Goal: Task Accomplishment & Management: Complete application form

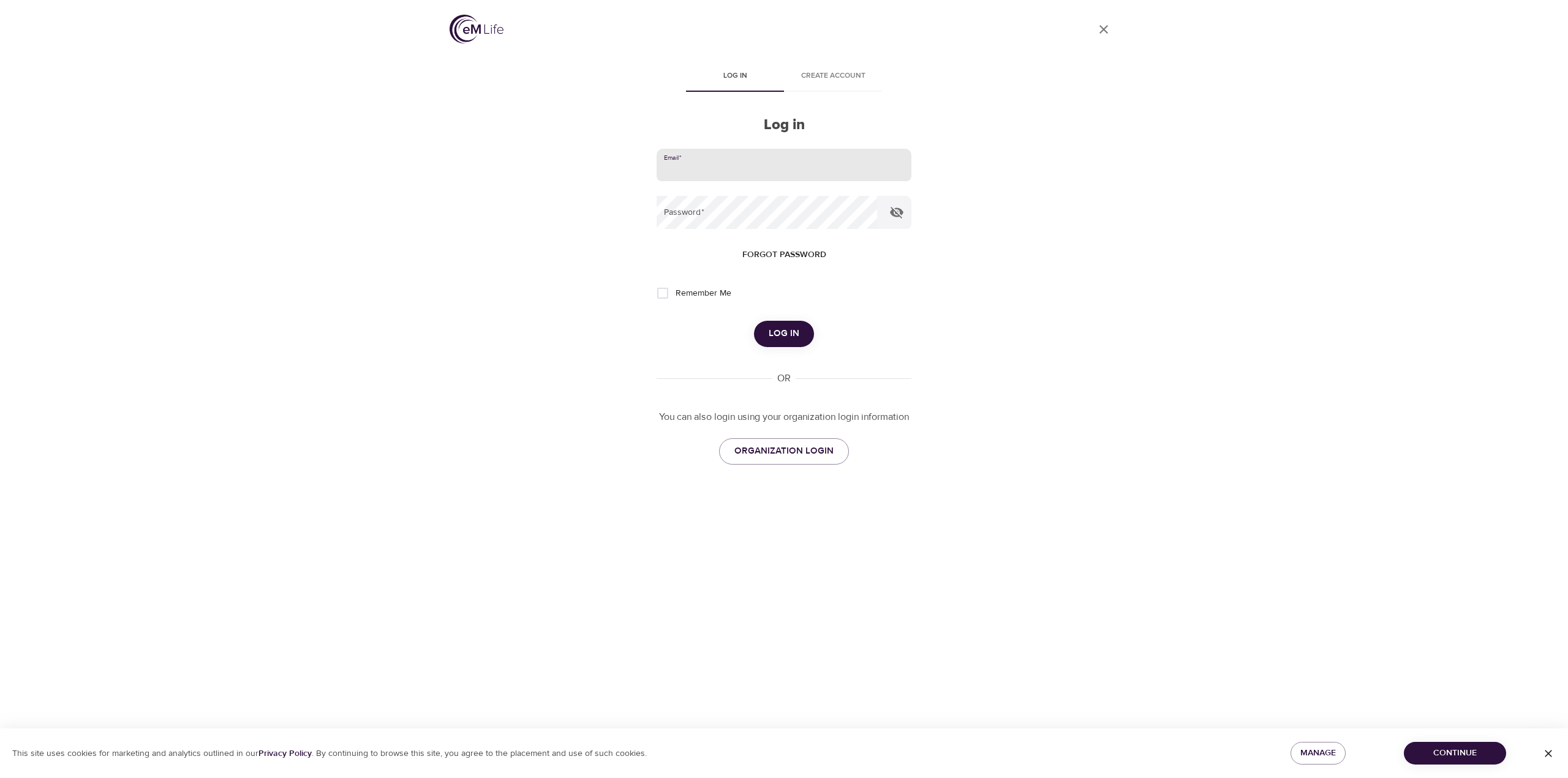
click at [711, 165] on input "email" at bounding box center [784, 164] width 255 height 33
type input "[EMAIL_ADDRESS][DOMAIN_NAME]"
drag, startPoint x: 728, startPoint y: 180, endPoint x: 367, endPoint y: 405, distance: 425.4
click at [367, 405] on div "User Profile Log in Create account Log in Email   * jpiefer@fcgov.com Password …" at bounding box center [784, 389] width 1568 height 778
click at [783, 333] on span "Log in" at bounding box center [784, 333] width 30 height 16
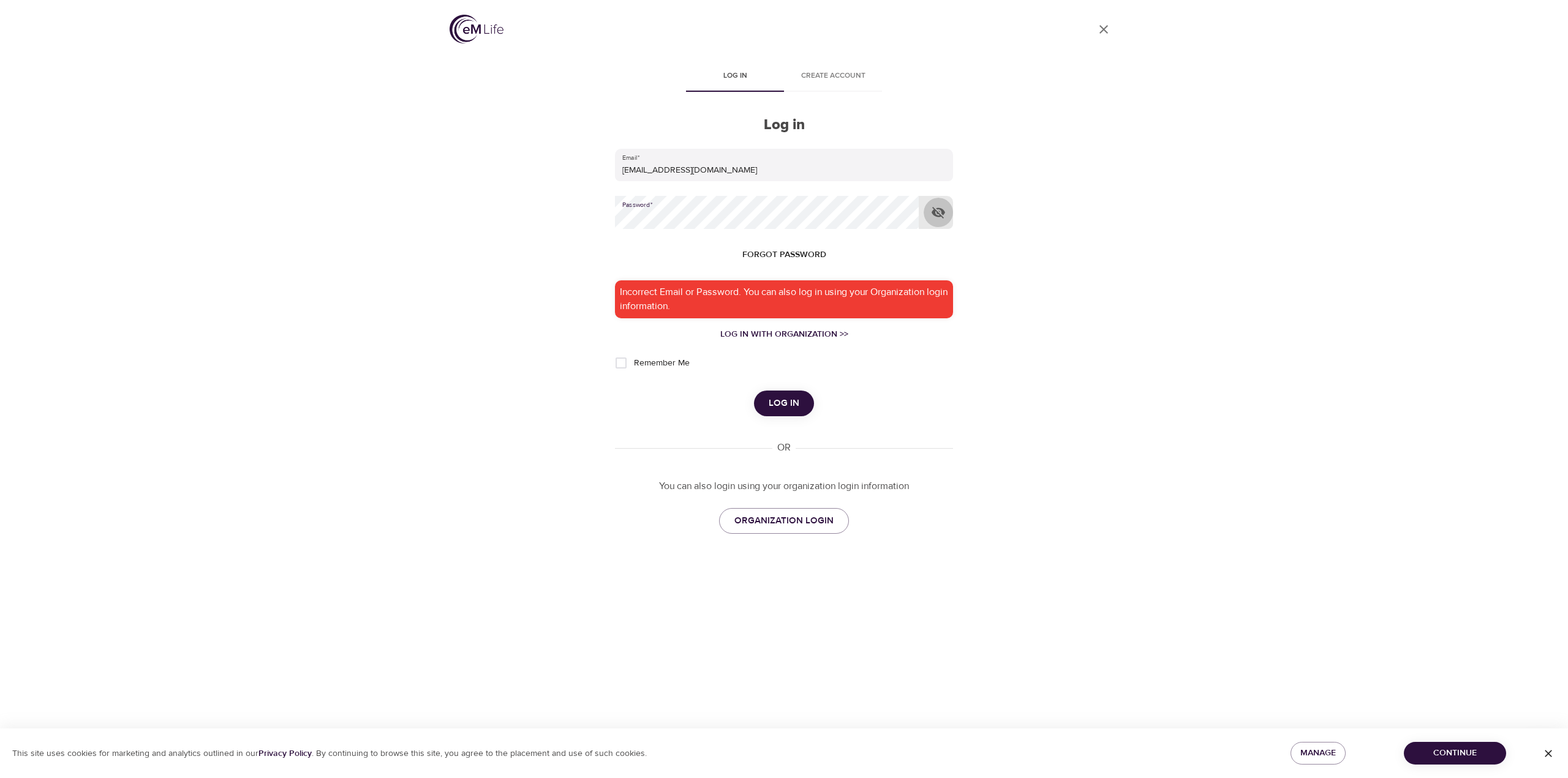
click at [934, 213] on icon "button" at bounding box center [938, 213] width 13 height 12
click at [782, 408] on span "Log in" at bounding box center [784, 404] width 30 height 16
click at [864, 164] on input "[EMAIL_ADDRESS][DOMAIN_NAME]" at bounding box center [784, 164] width 338 height 33
click at [788, 409] on span "Log in" at bounding box center [784, 404] width 30 height 16
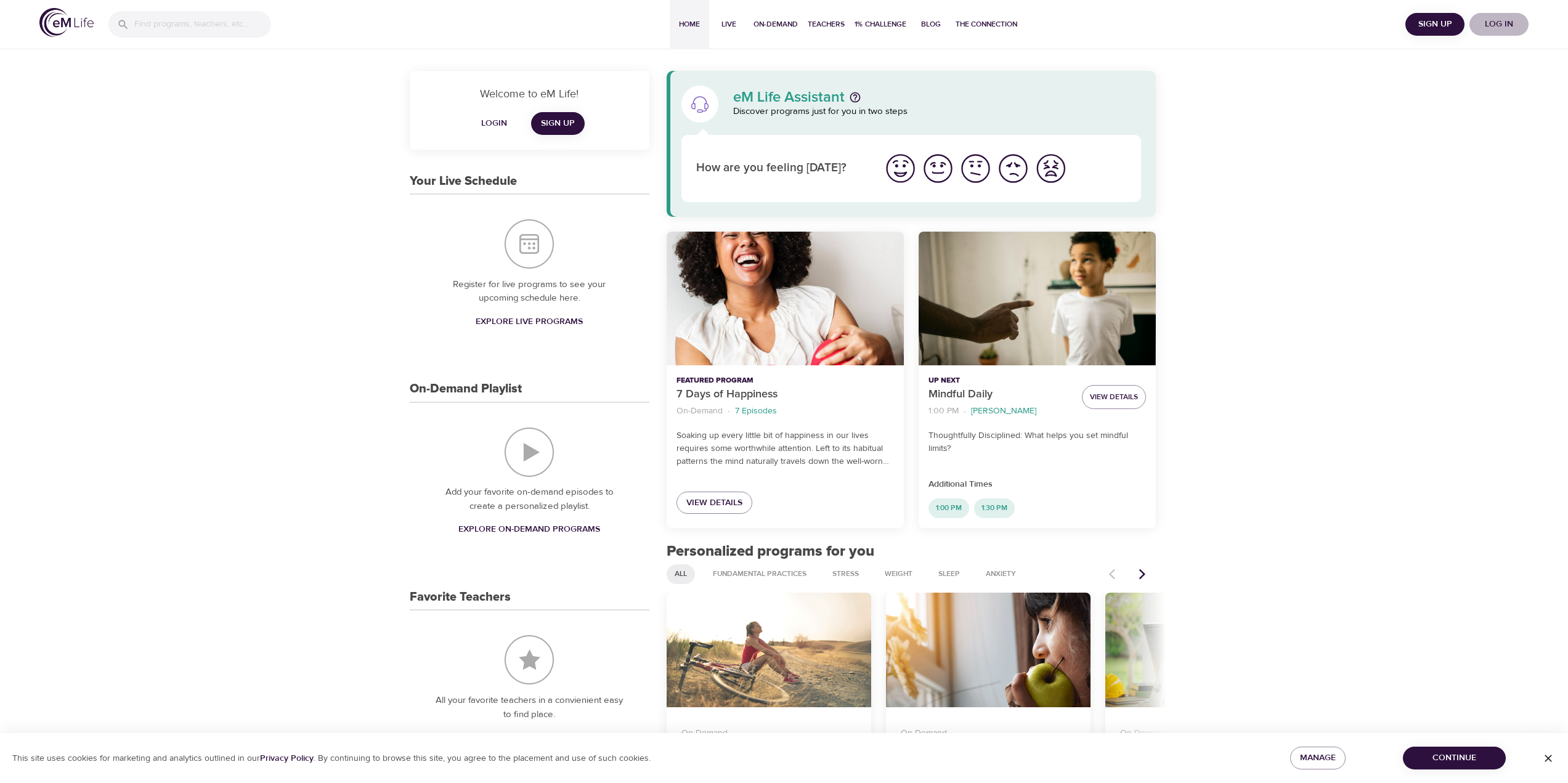
click at [1501, 22] on span "Log in" at bounding box center [1498, 24] width 49 height 15
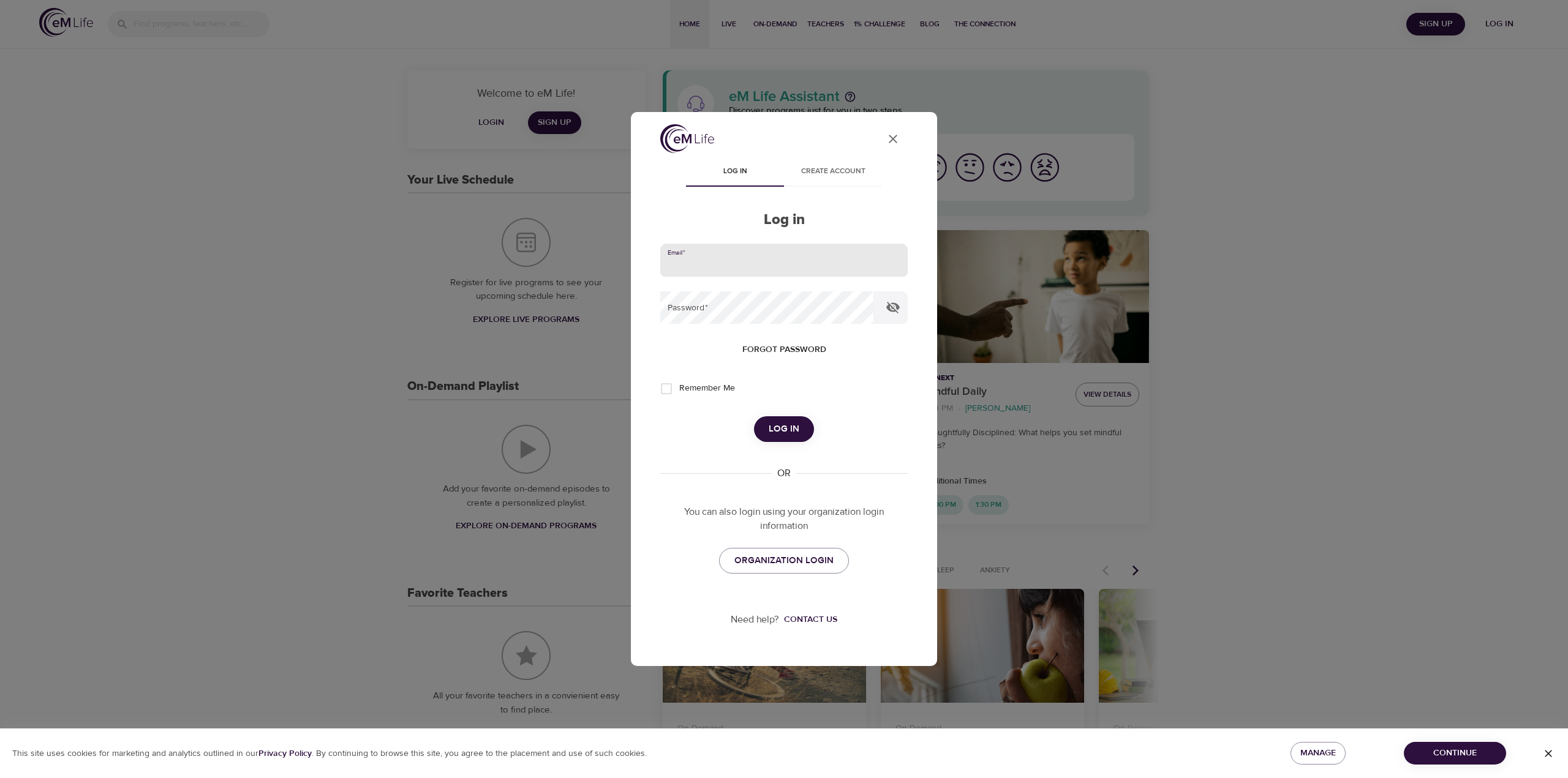
click at [817, 267] on input "email" at bounding box center [784, 260] width 247 height 33
type input "[EMAIL_ADDRESS][DOMAIN_NAME]"
click at [786, 432] on span "Log in" at bounding box center [784, 429] width 30 height 16
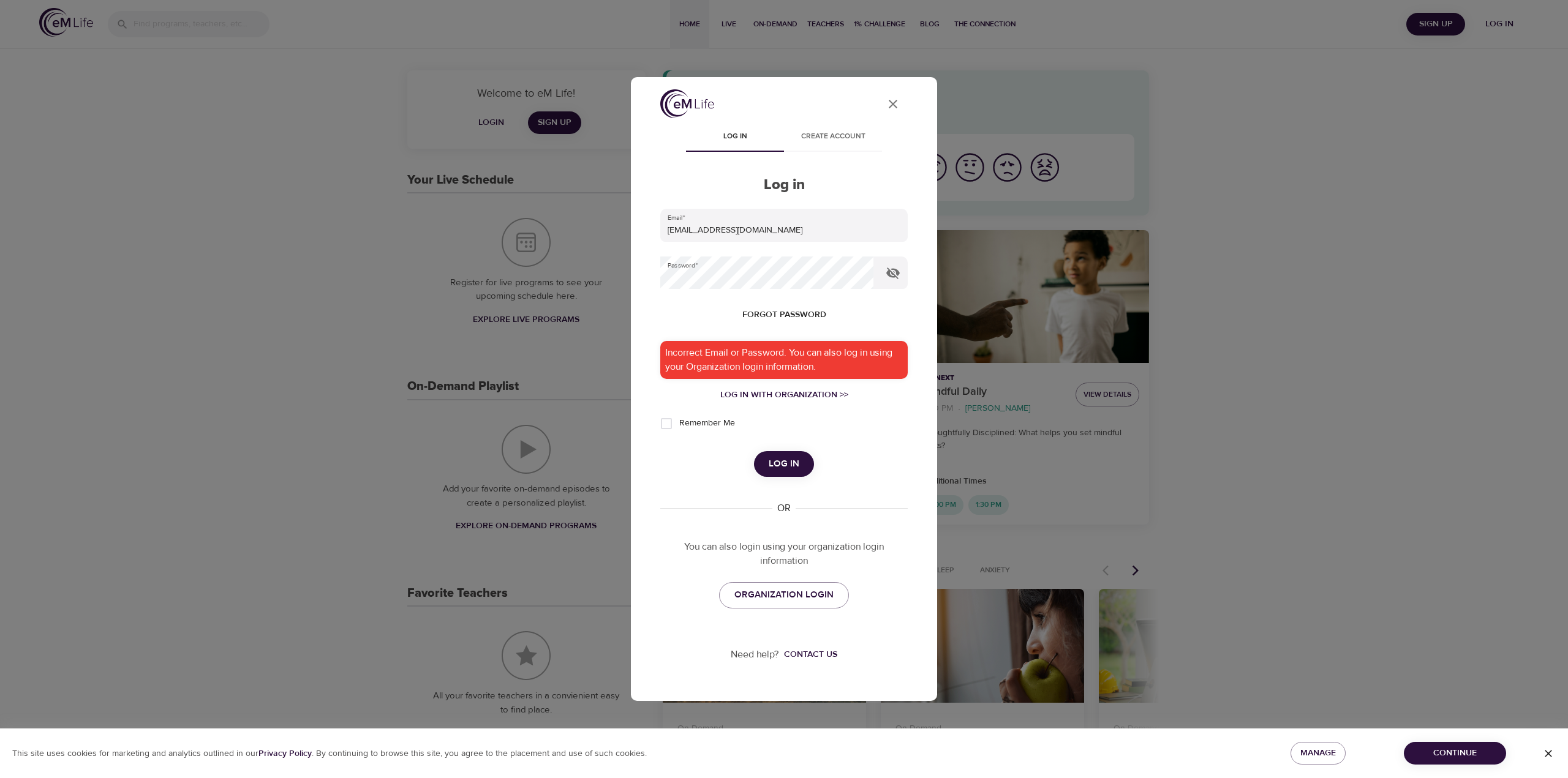
click at [891, 108] on icon "User Profile" at bounding box center [893, 104] width 15 height 15
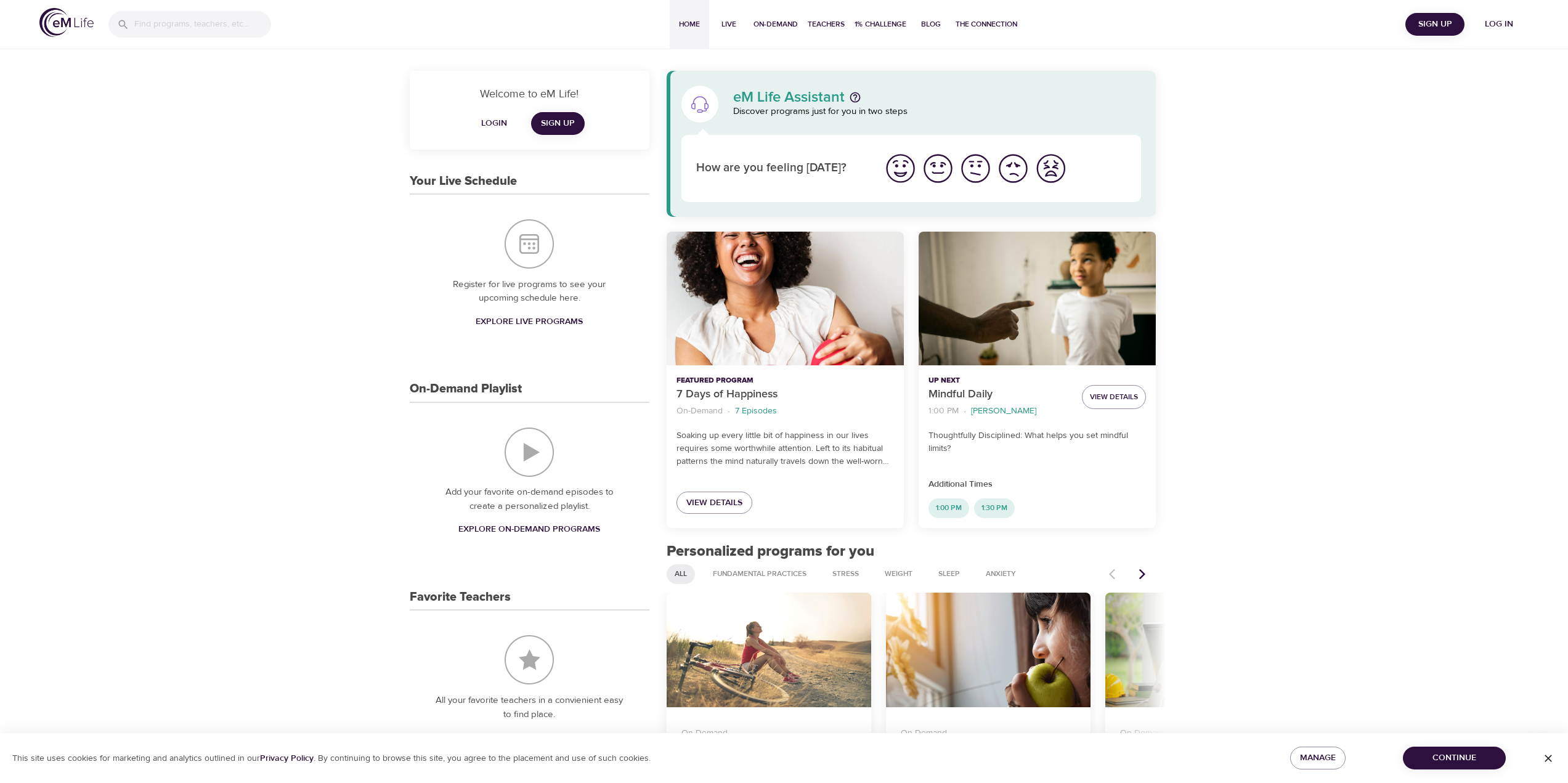
click at [1501, 21] on span "Log in" at bounding box center [1498, 24] width 49 height 15
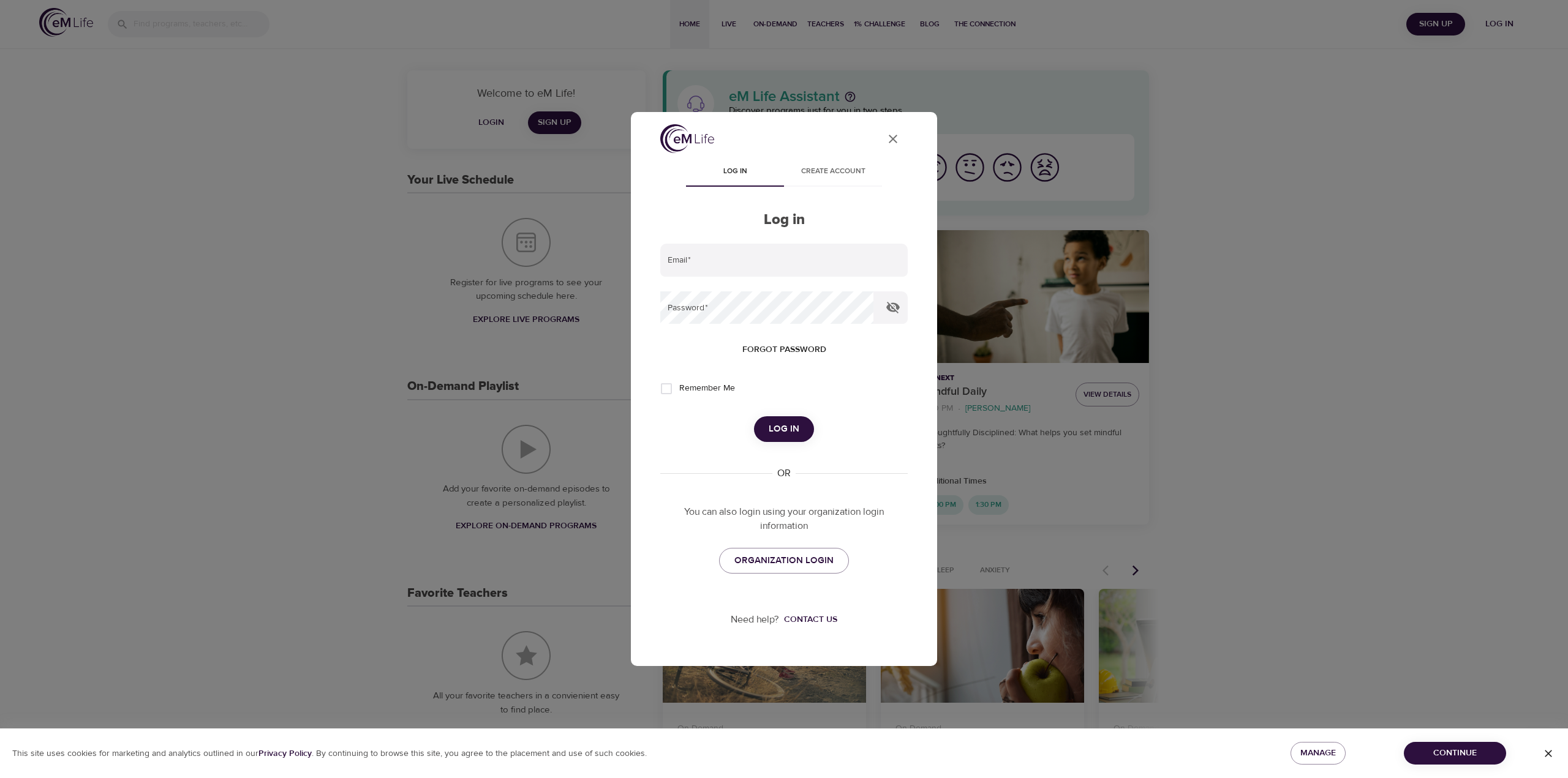
type input "[EMAIL_ADDRESS][DOMAIN_NAME]"
click at [894, 306] on icon "button" at bounding box center [893, 308] width 13 height 12
click at [894, 306] on icon "button" at bounding box center [893, 308] width 13 height 9
click at [788, 429] on span "Log in" at bounding box center [784, 429] width 30 height 16
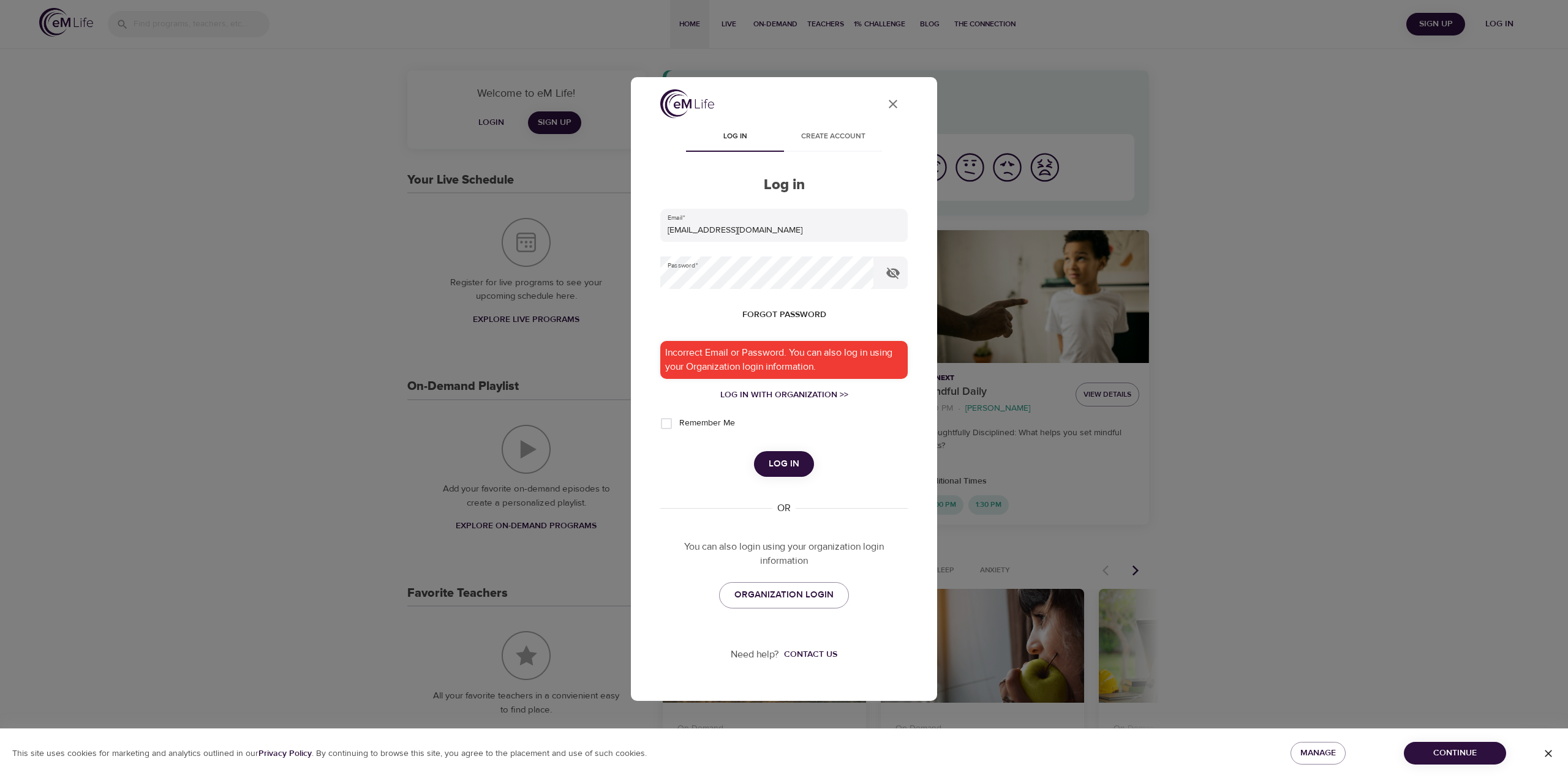
click at [806, 311] on span "Forgot password" at bounding box center [784, 315] width 84 height 15
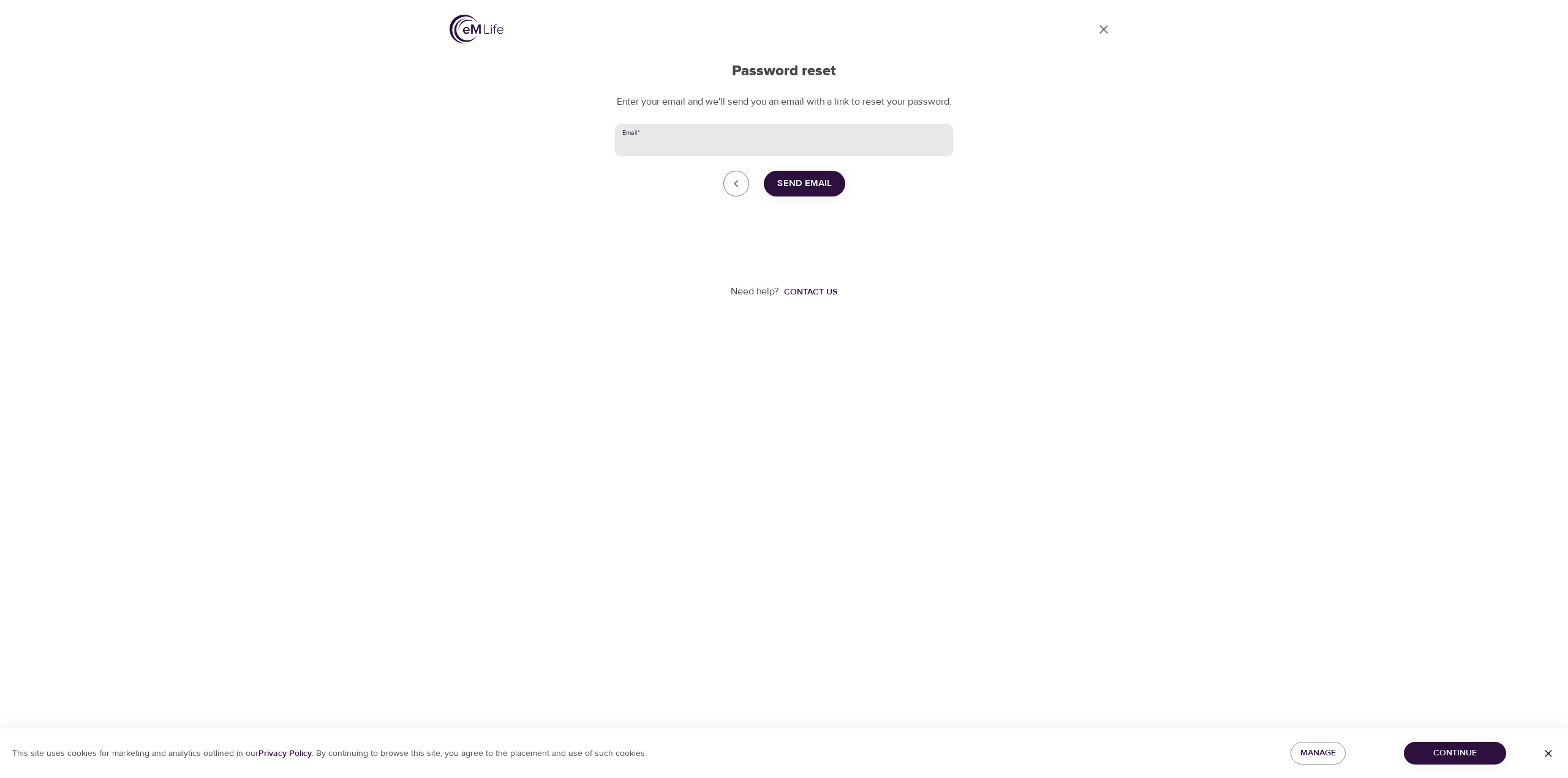
click at [770, 156] on input "Email   *" at bounding box center [784, 140] width 338 height 33
type input "[EMAIL_ADDRESS][DOMAIN_NAME]"
click at [809, 192] on span "Send Email" at bounding box center [804, 184] width 54 height 16
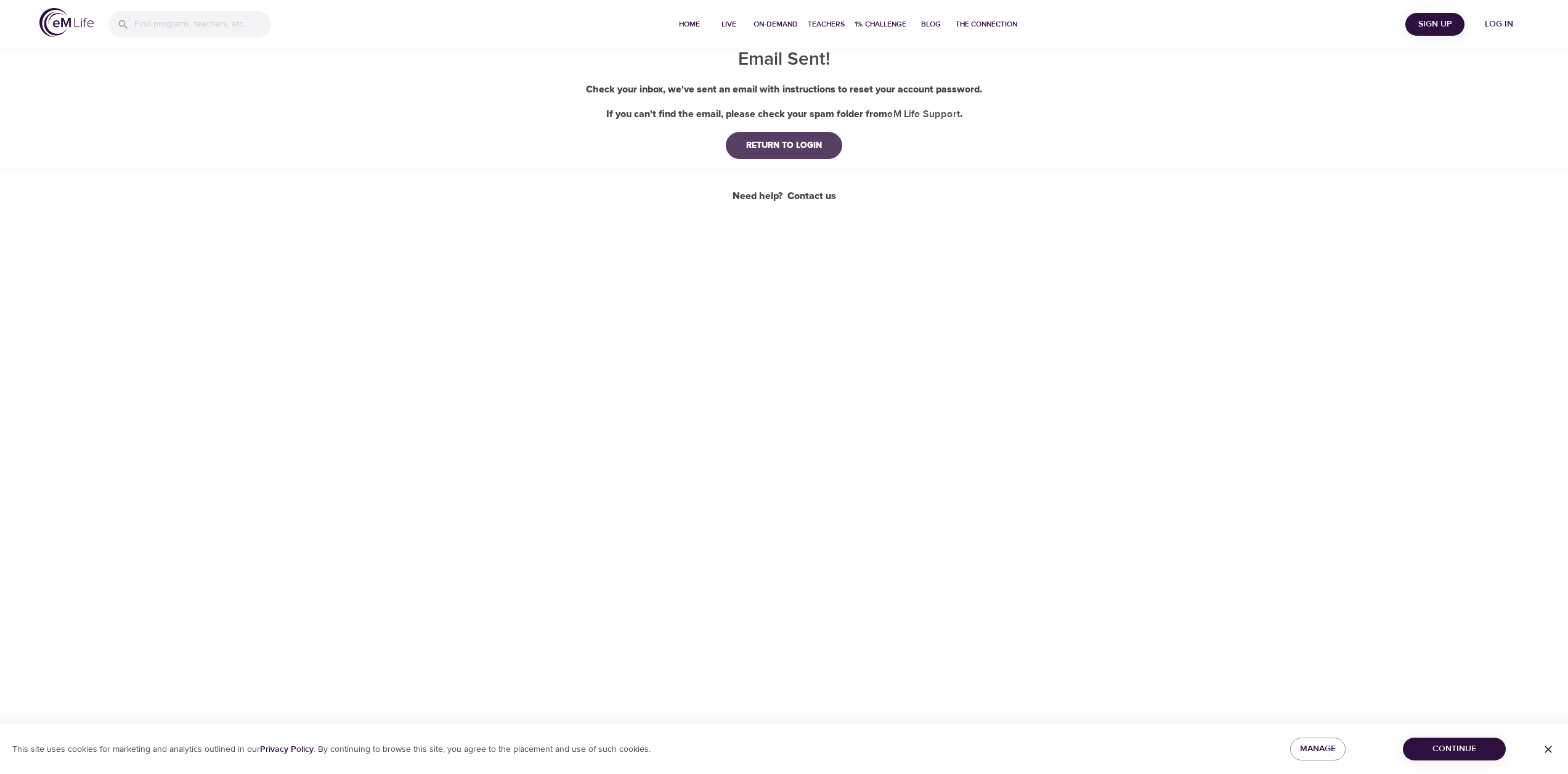
click at [769, 139] on button "RETURN TO LOGIN" at bounding box center [784, 145] width 116 height 27
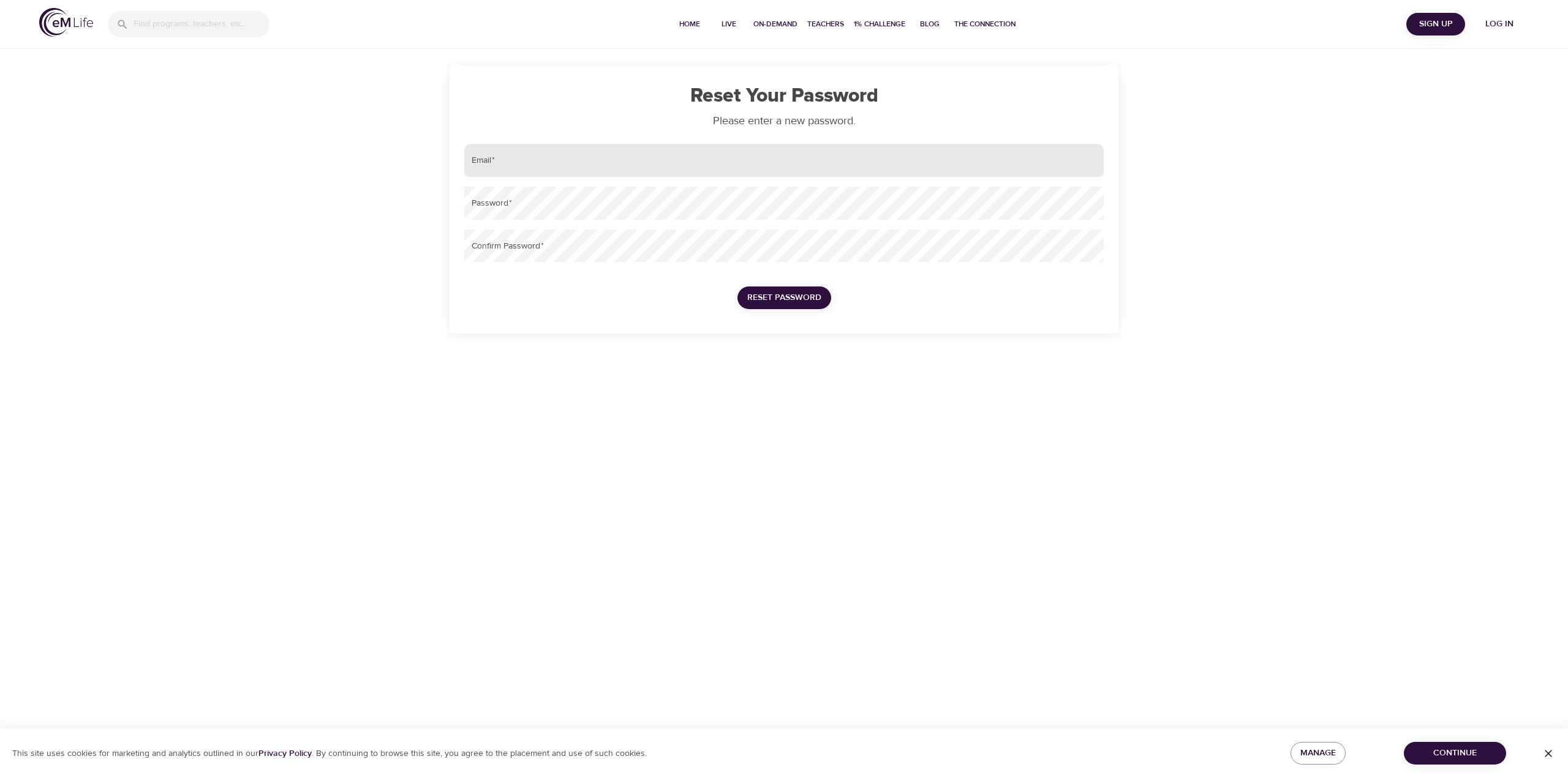
click at [743, 156] on input "email" at bounding box center [784, 160] width 639 height 33
type input "[EMAIL_ADDRESS][DOMAIN_NAME]"
click at [768, 296] on span "Reset Password" at bounding box center [784, 297] width 74 height 15
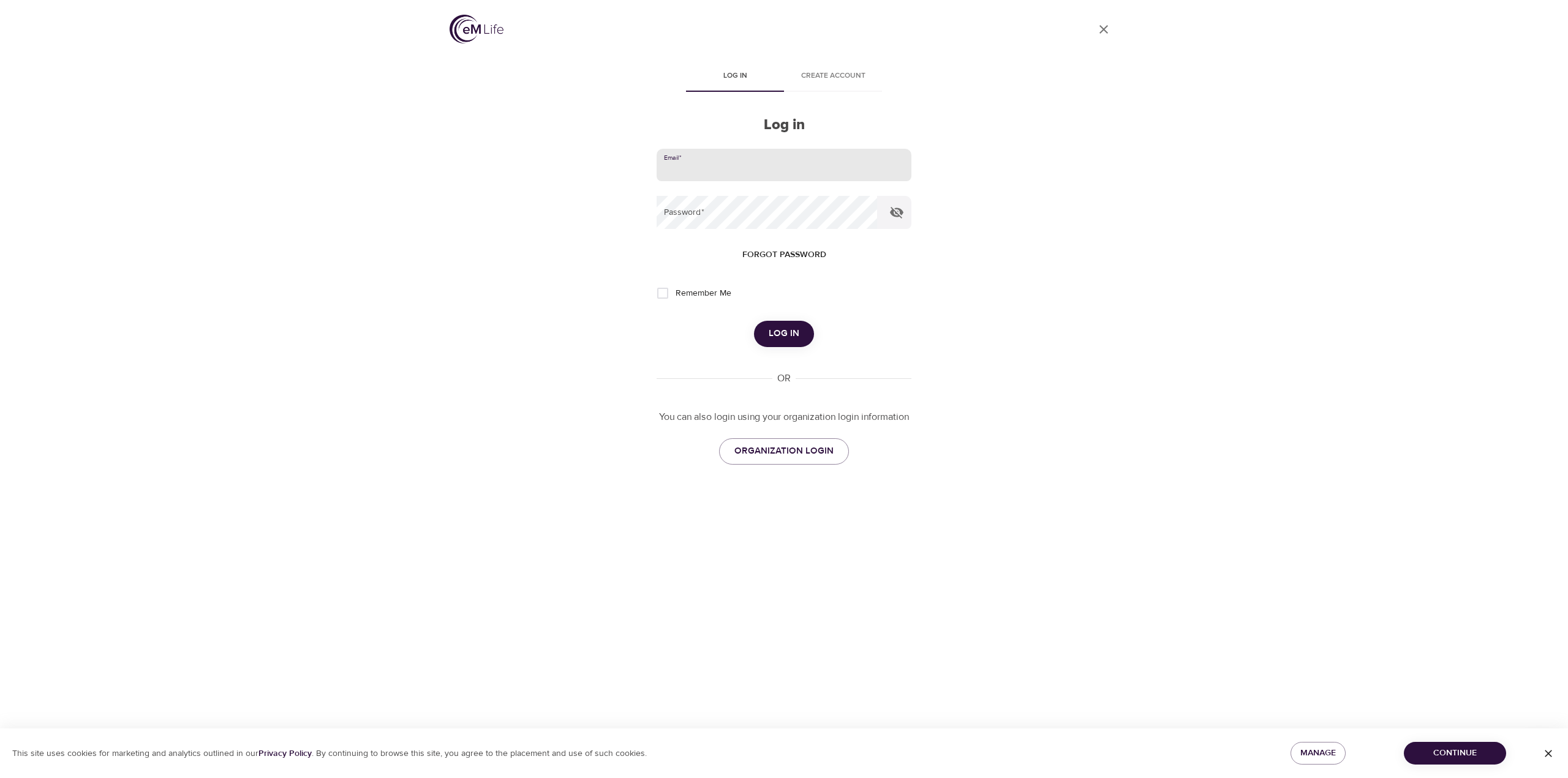
click at [793, 168] on input "email" at bounding box center [784, 164] width 255 height 33
type input "[EMAIL_ADDRESS][DOMAIN_NAME]"
click at [792, 341] on span "Log in" at bounding box center [784, 333] width 30 height 16
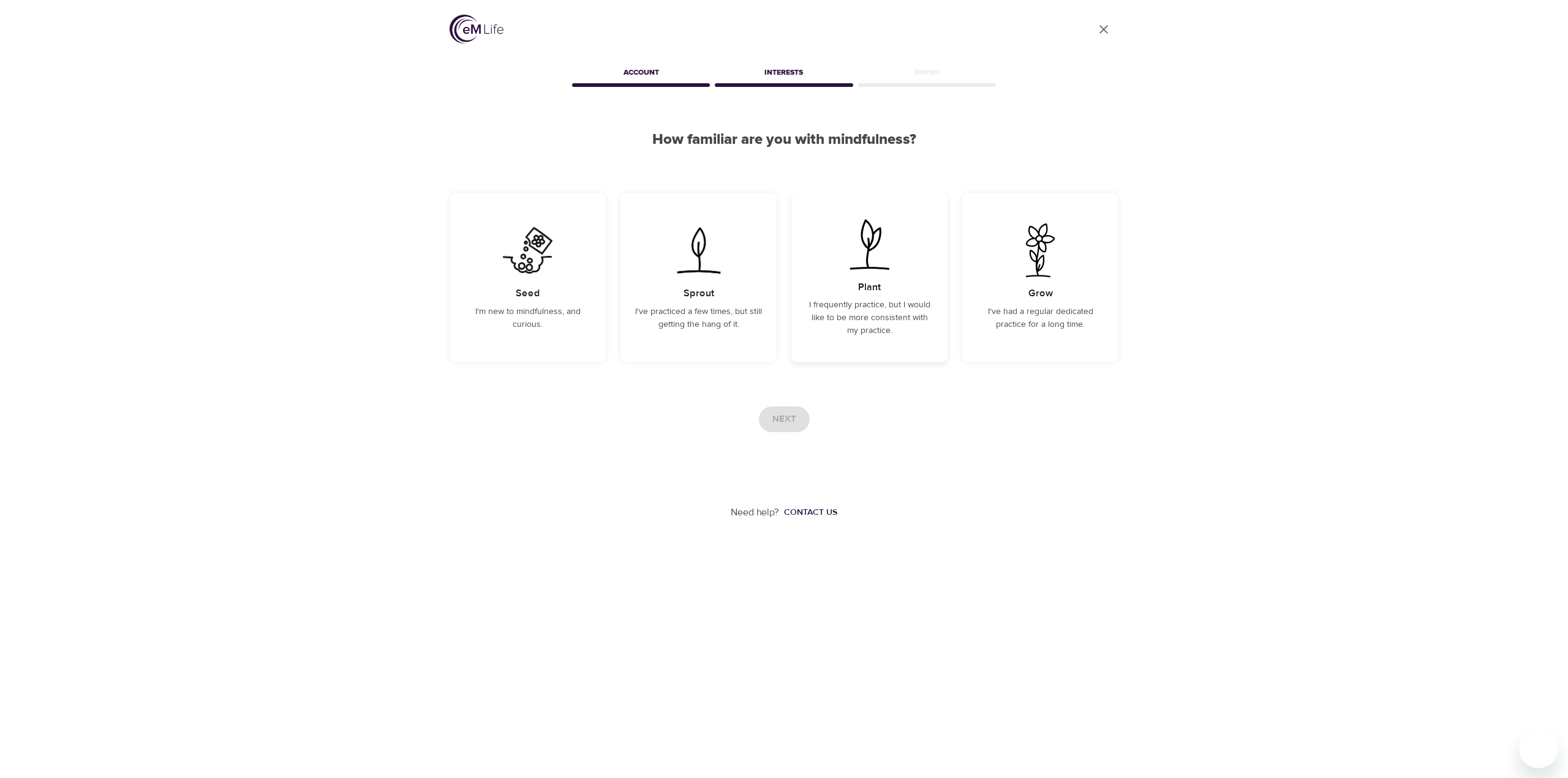
click at [889, 322] on p "I frequently practice, but I would like to be more consistent with my practice." at bounding box center [869, 317] width 127 height 38
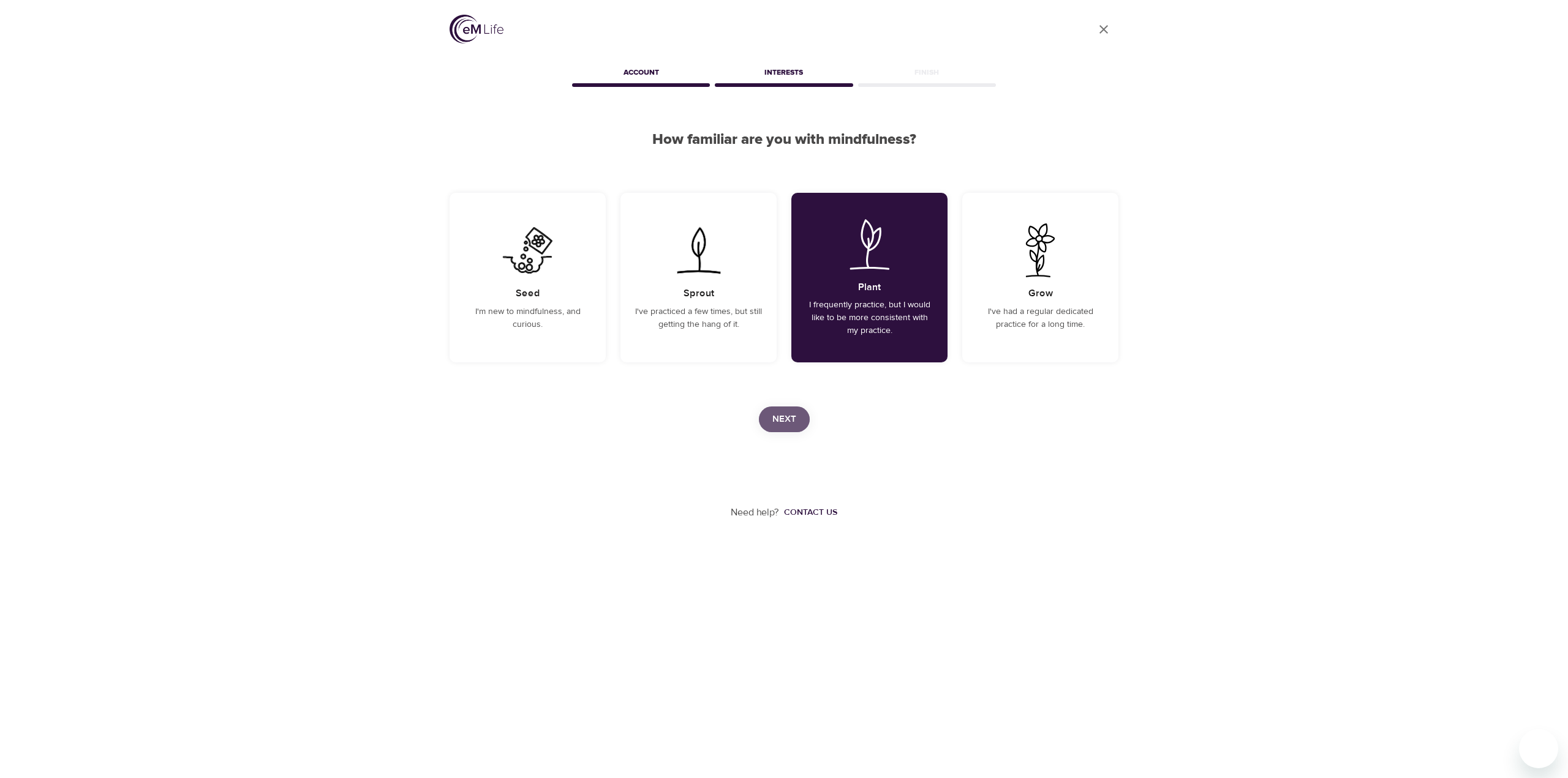
click at [783, 421] on span "Next" at bounding box center [784, 420] width 24 height 16
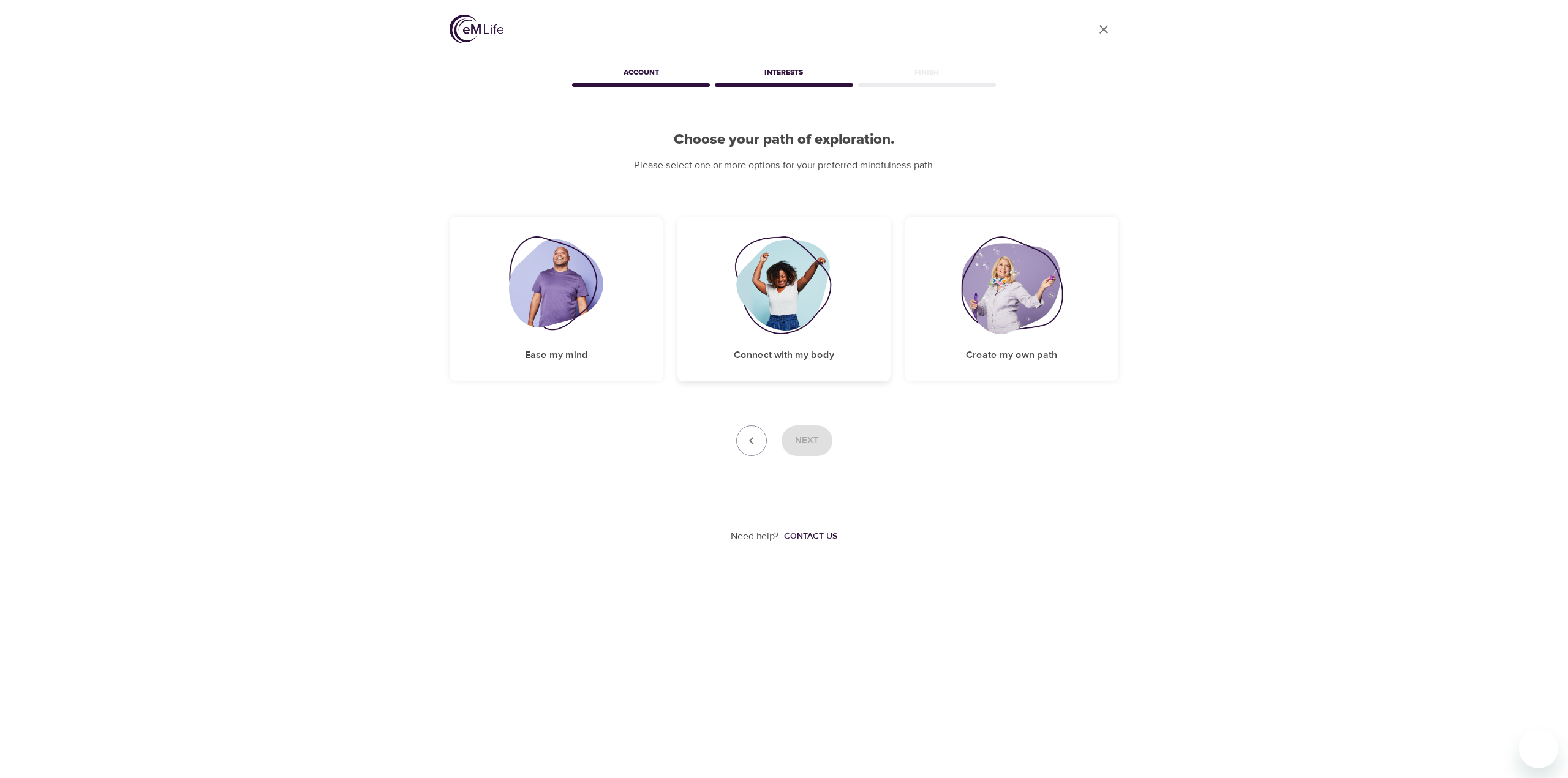
click at [794, 334] on div "Connect with my body" at bounding box center [784, 299] width 213 height 164
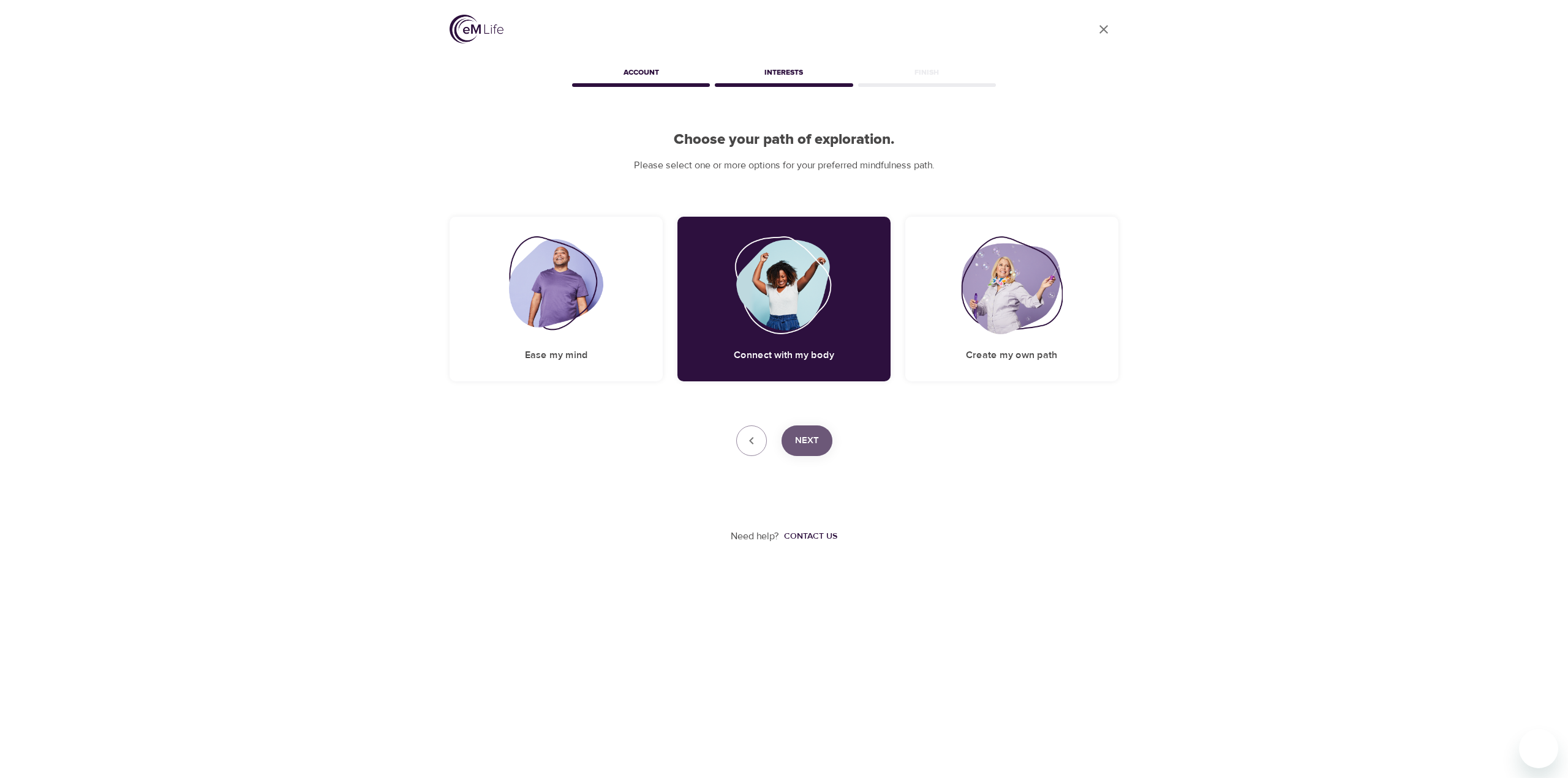
click at [793, 437] on button "Next" at bounding box center [807, 441] width 51 height 30
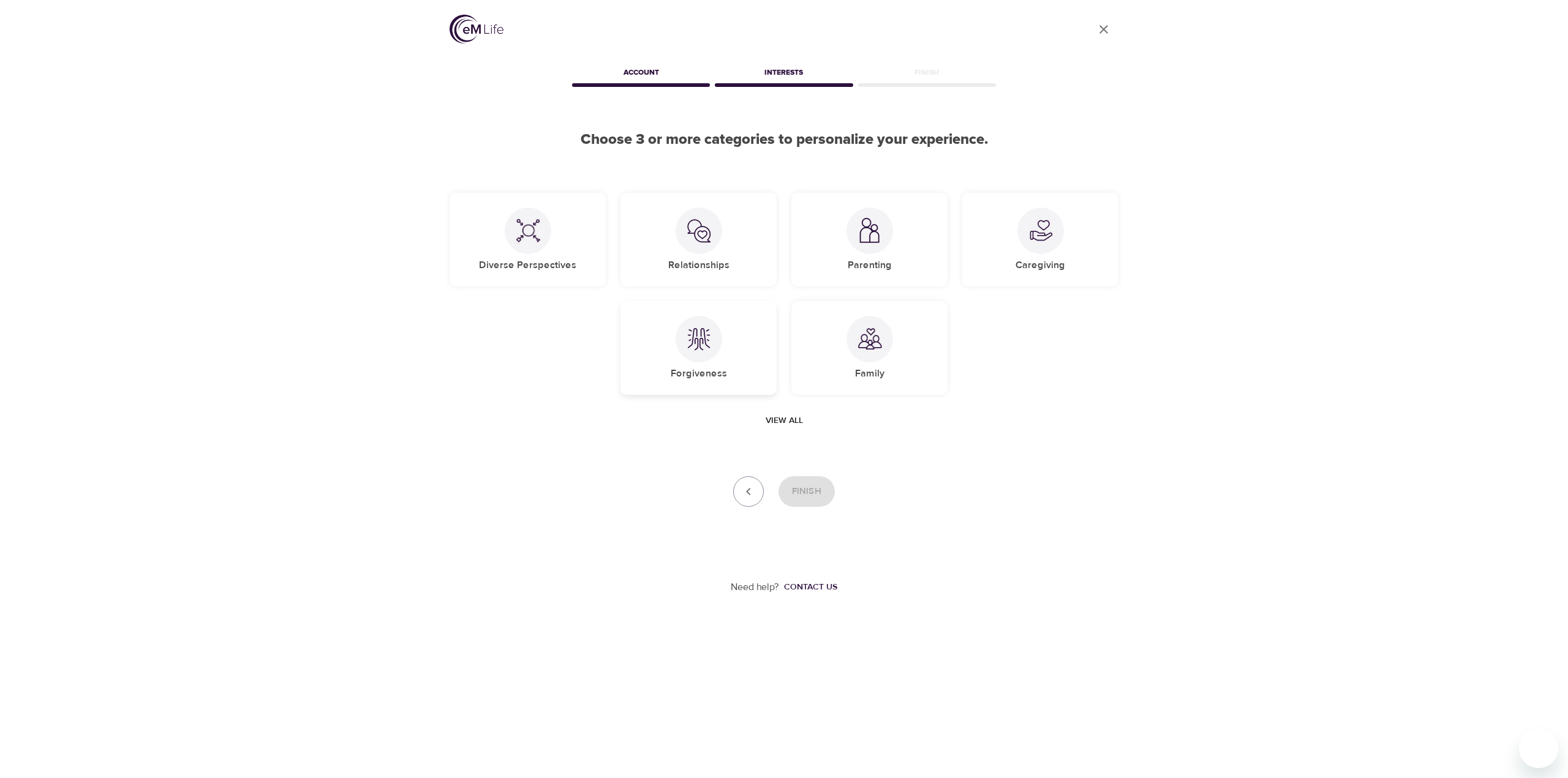
click at [697, 343] on img at bounding box center [699, 340] width 25 height 25
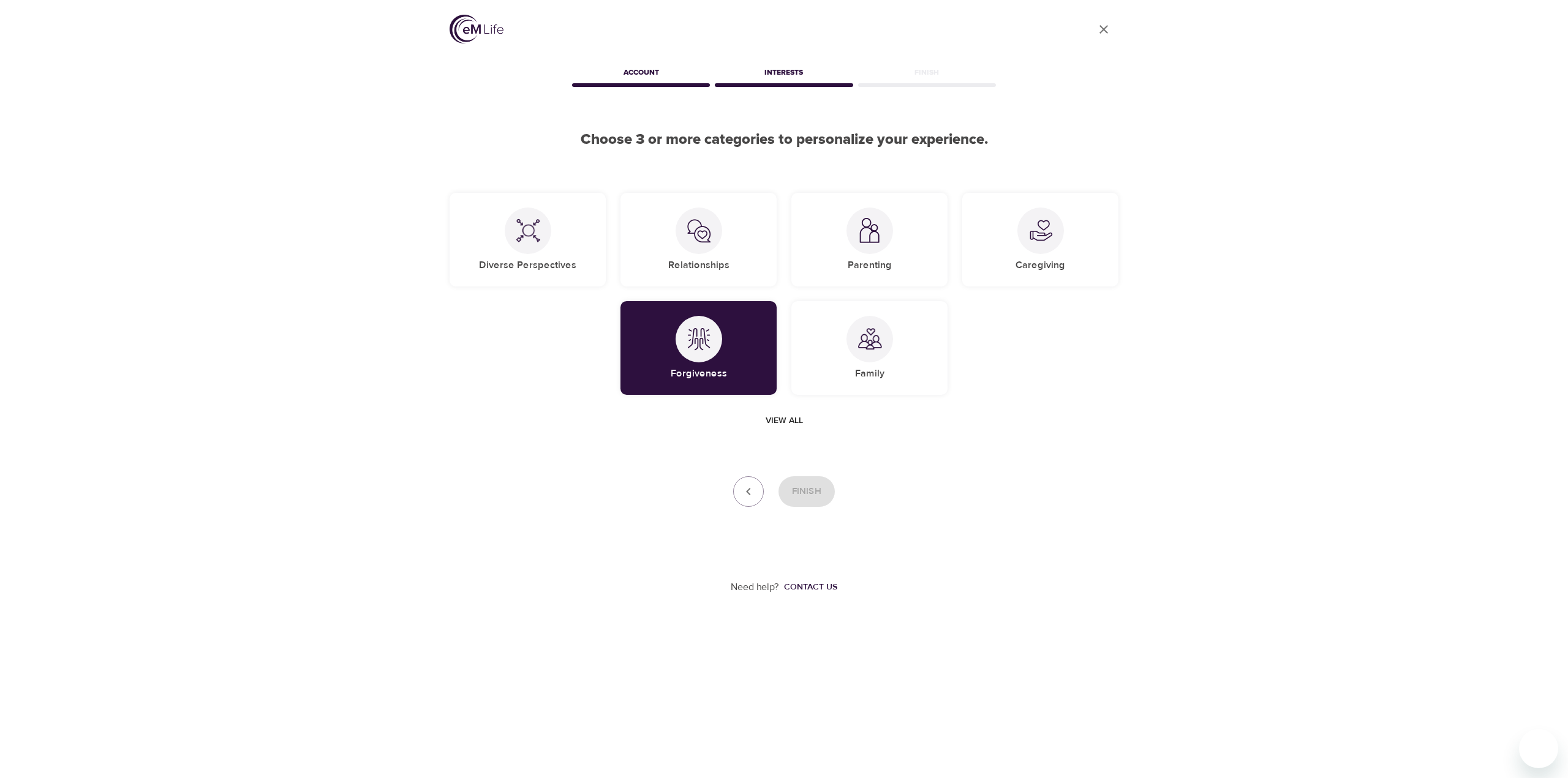
click at [778, 421] on span "View all" at bounding box center [784, 421] width 37 height 15
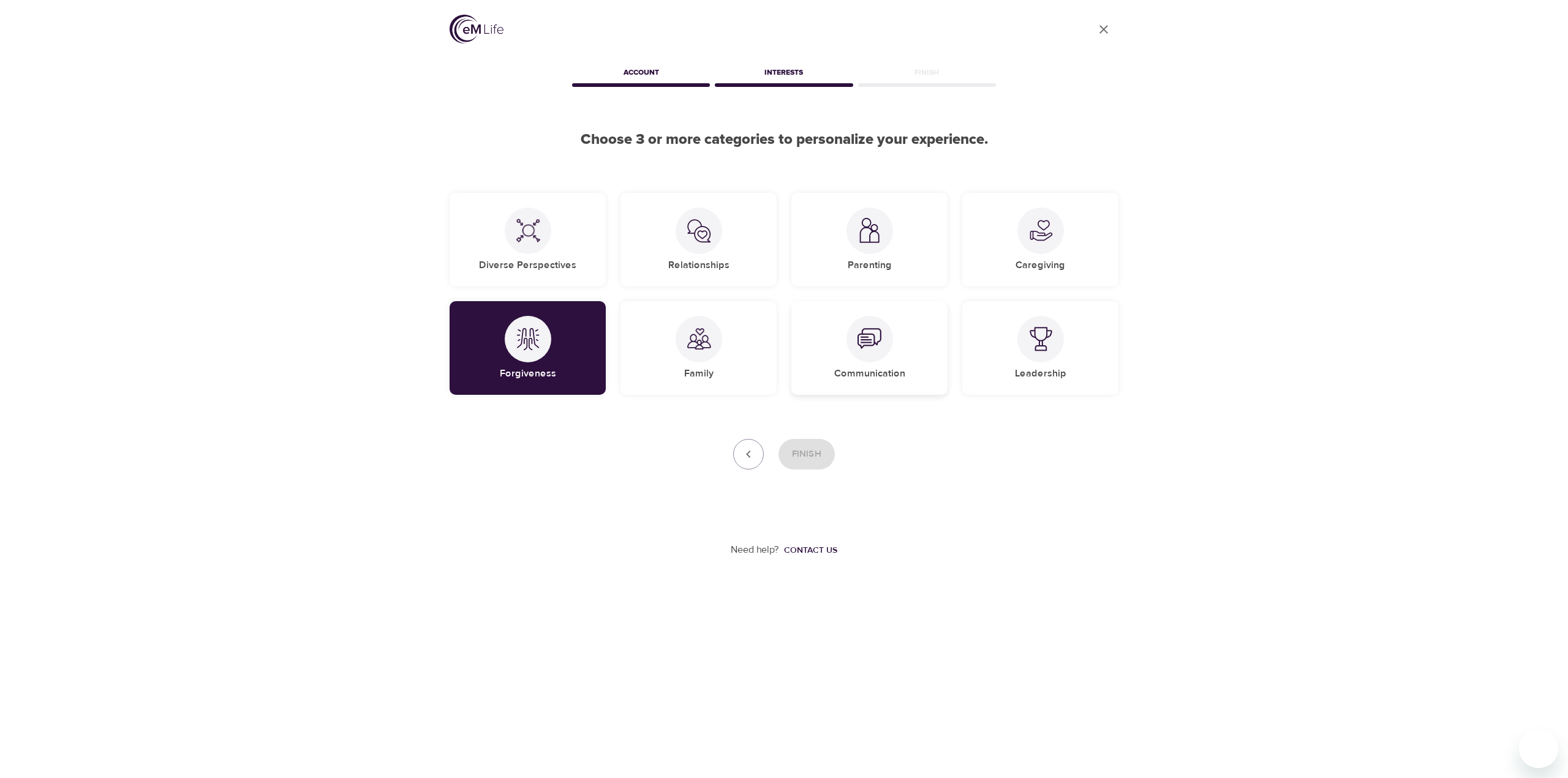
click at [887, 357] on div "Communication" at bounding box center [870, 348] width 157 height 93
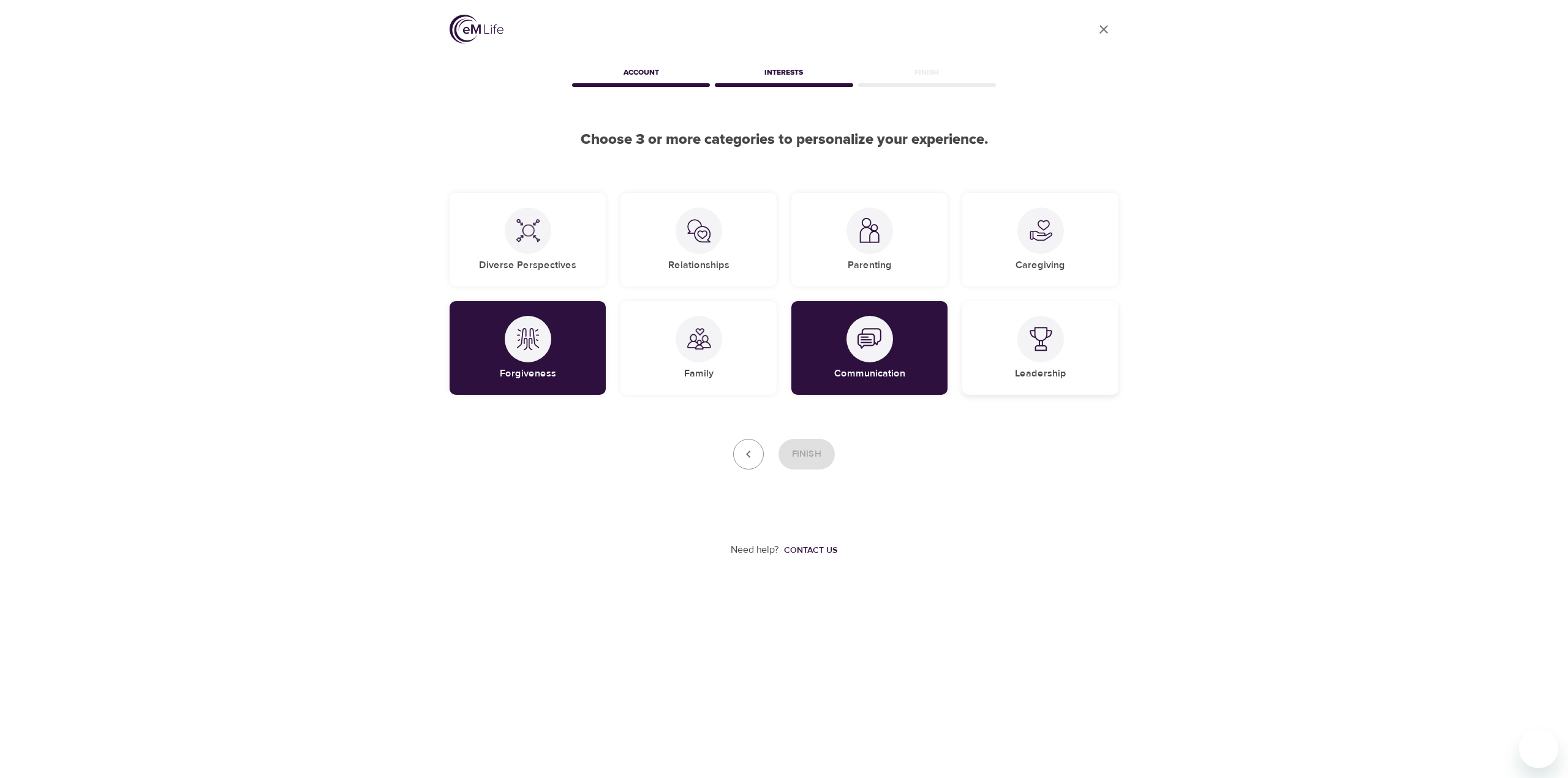
click at [1041, 341] on img at bounding box center [1041, 340] width 25 height 25
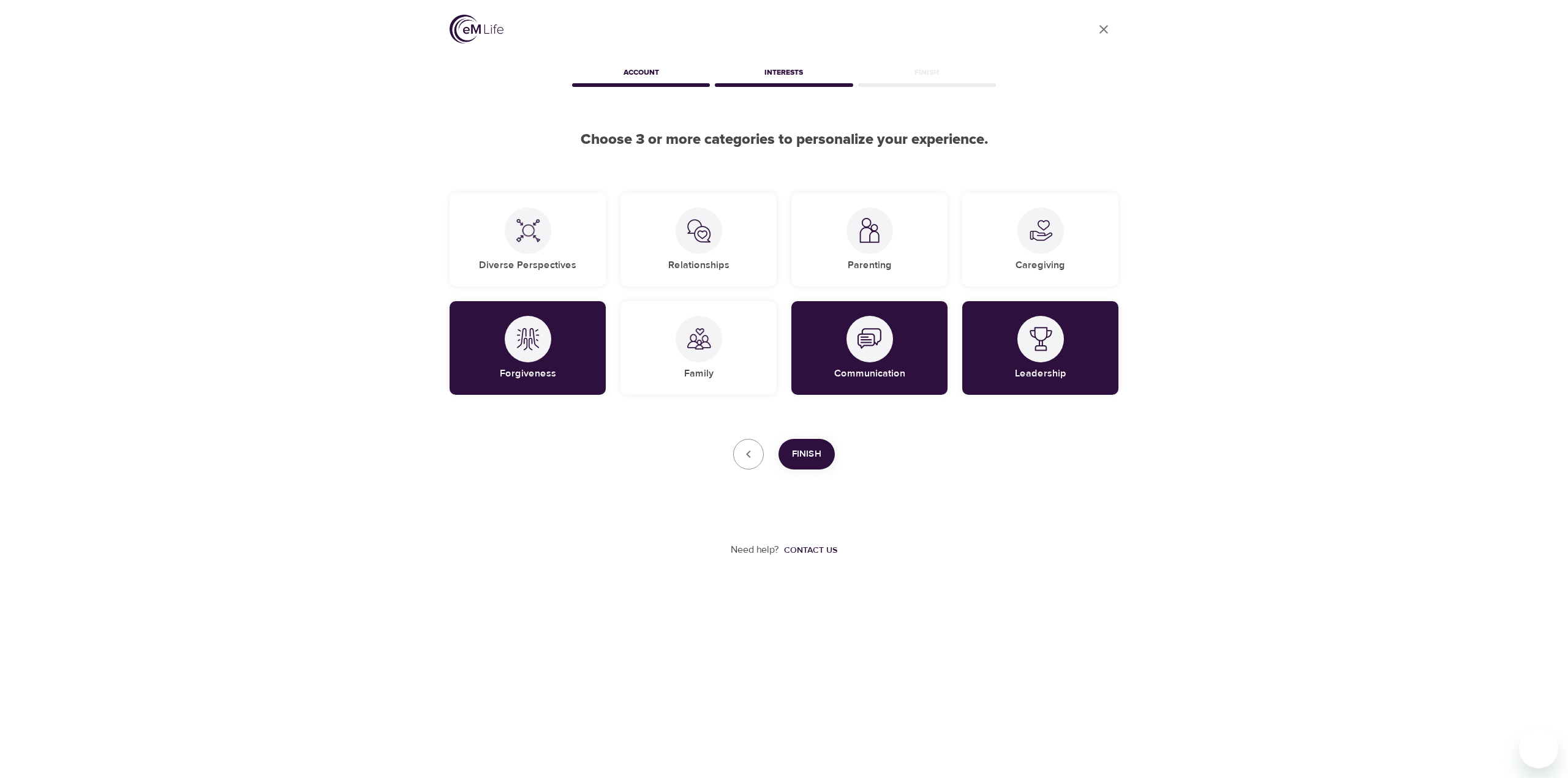
click at [816, 453] on span "Finish" at bounding box center [807, 454] width 29 height 16
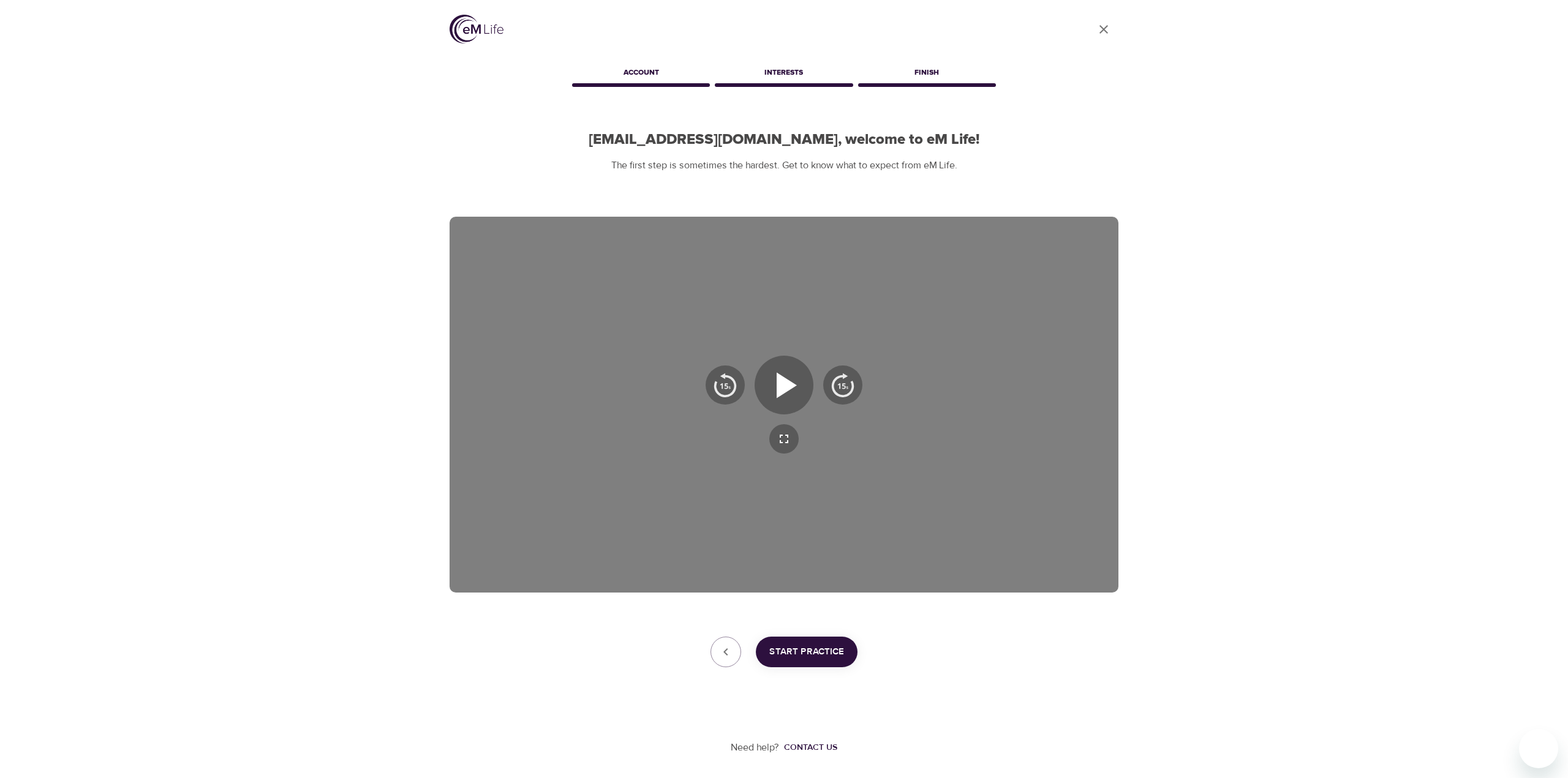
click at [824, 650] on span "Start Practice" at bounding box center [807, 653] width 75 height 16
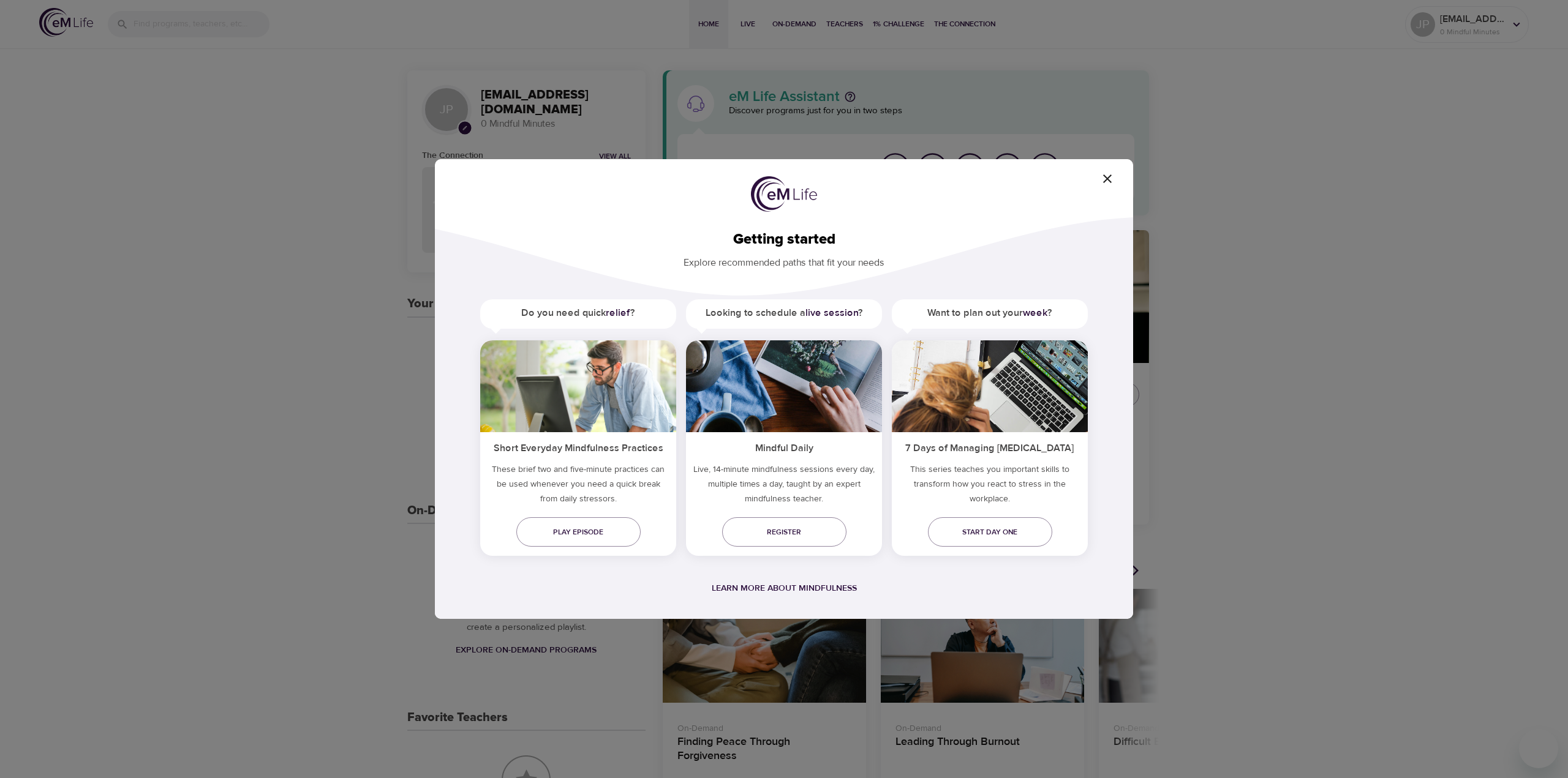
click at [1097, 178] on span "button" at bounding box center [1107, 179] width 29 height 15
